Goal: Information Seeking & Learning: Learn about a topic

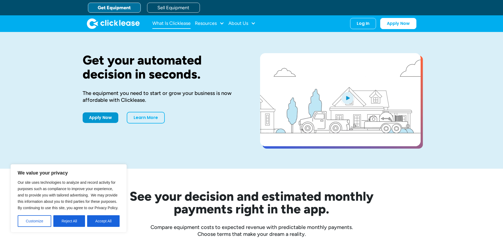
click at [186, 23] on link "What Is Clicklease" at bounding box center [171, 23] width 38 height 11
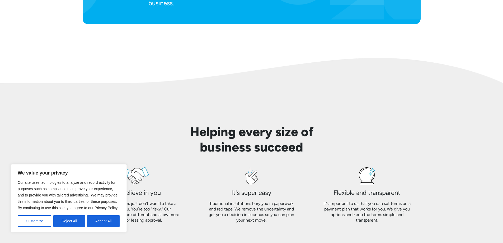
scroll to position [396, 0]
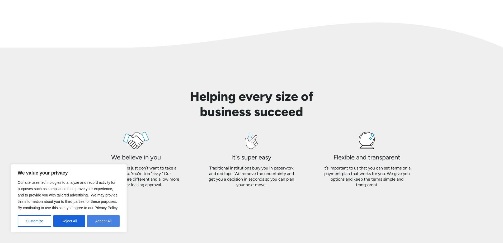
click at [106, 223] on button "Accept All" at bounding box center [103, 221] width 32 height 12
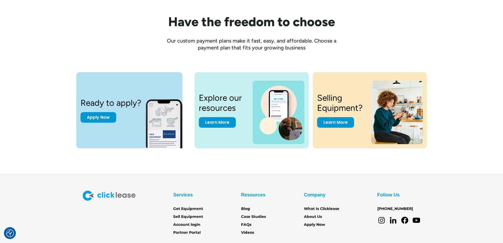
scroll to position [712, 0]
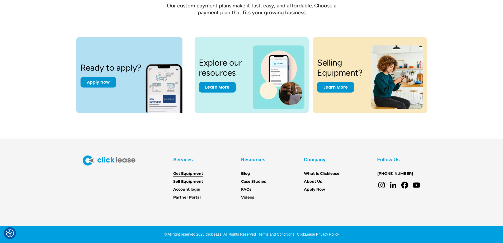
click at [190, 175] on link "Get Equipment" at bounding box center [188, 174] width 30 height 6
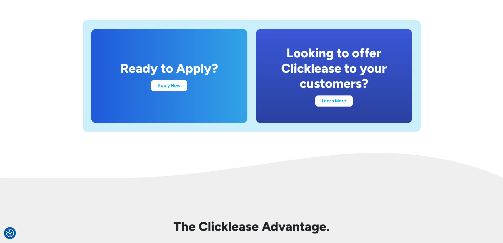
scroll to position [1030, 0]
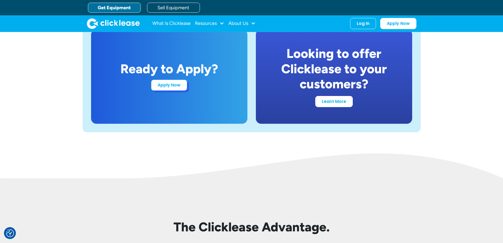
click at [174, 88] on link "Apply Now" at bounding box center [169, 85] width 36 height 11
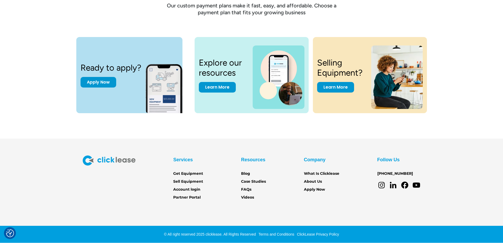
scroll to position [448, 0]
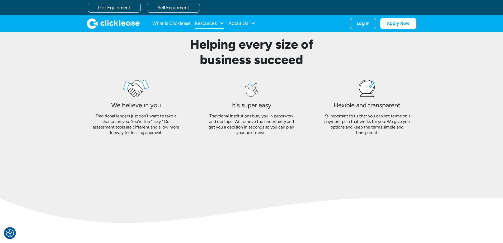
click at [217, 23] on div "Resources" at bounding box center [206, 23] width 22 height 0
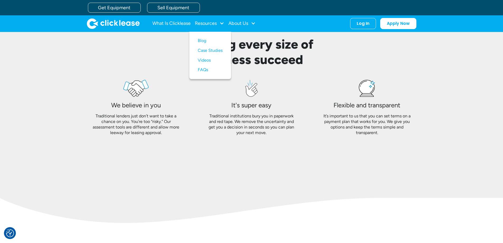
click at [257, 22] on nav "What Is Clicklease Resources Blog Case Studies Videos FAQs About Us About Us Ca…" at bounding box center [284, 23] width 264 height 11
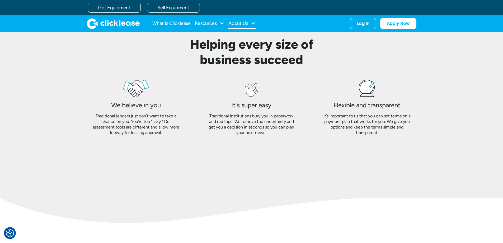
click at [251, 23] on div at bounding box center [253, 23] width 5 height 5
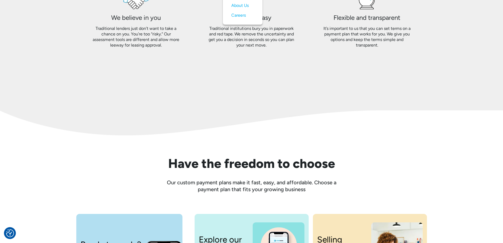
scroll to position [712, 0]
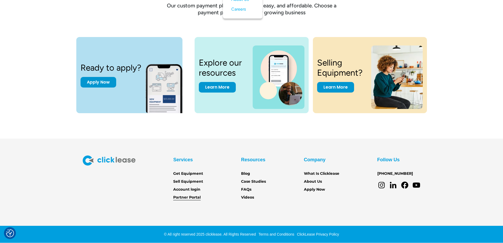
click at [192, 198] on link "Partner Portal" at bounding box center [186, 197] width 27 height 6
click at [225, 86] on link "Learn More" at bounding box center [217, 86] width 37 height 11
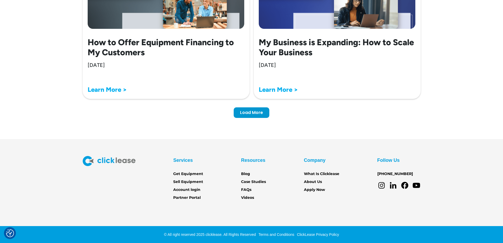
scroll to position [1670, 0]
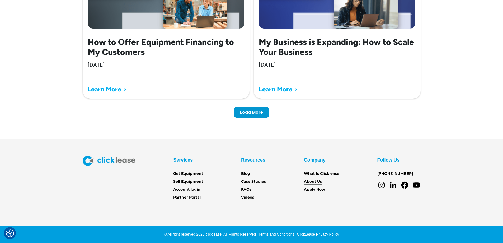
click at [315, 183] on link "About Us" at bounding box center [313, 182] width 18 height 6
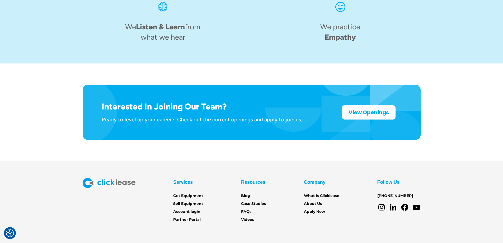
scroll to position [820, 0]
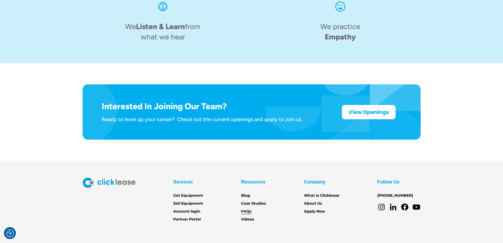
click at [242, 208] on link "FAQs" at bounding box center [246, 211] width 10 height 6
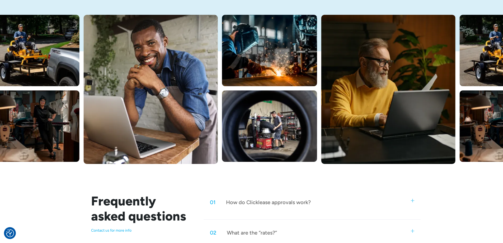
scroll to position [238, 0]
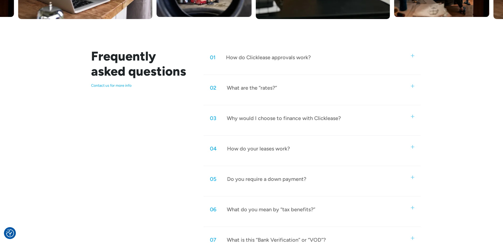
click at [304, 63] on div "01 How do Clicklease approvals work?" at bounding box center [312, 57] width 217 height 17
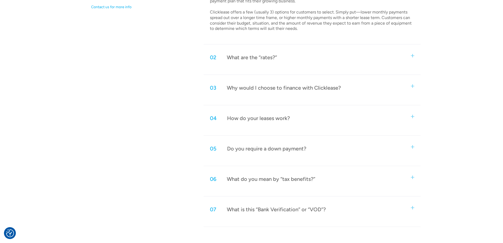
scroll to position [317, 0]
click at [294, 121] on div "04 How do your leases work?" at bounding box center [312, 117] width 217 height 17
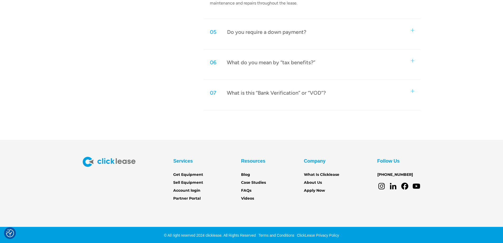
scroll to position [532, 0]
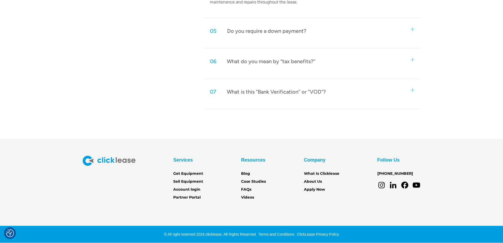
click at [381, 185] on icon at bounding box center [381, 185] width 8 height 8
